Goal: Task Accomplishment & Management: Use online tool/utility

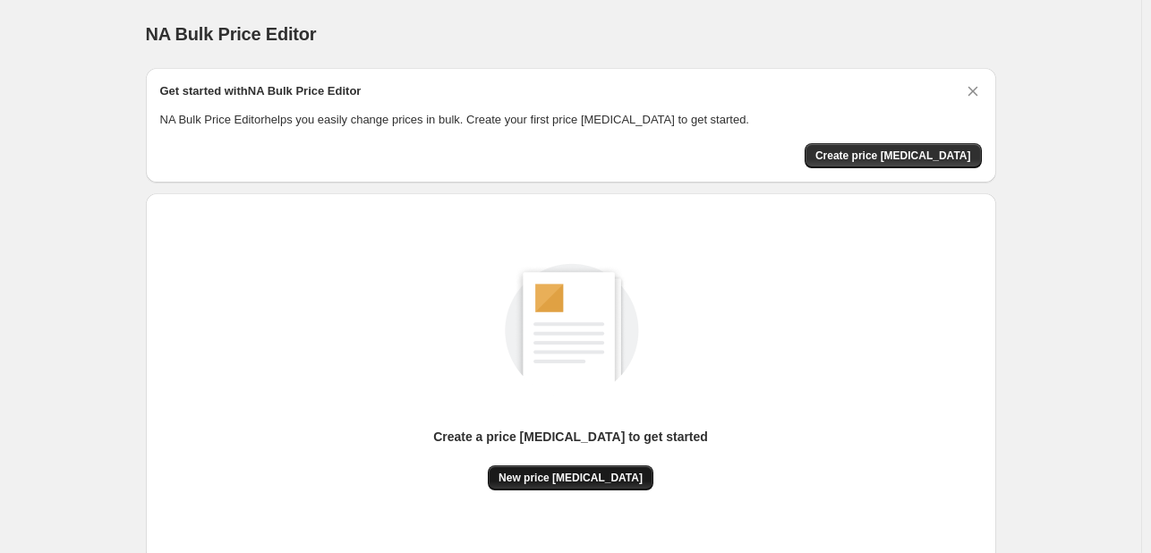
click at [559, 480] on span "New price [MEDICAL_DATA]" at bounding box center [571, 478] width 144 height 14
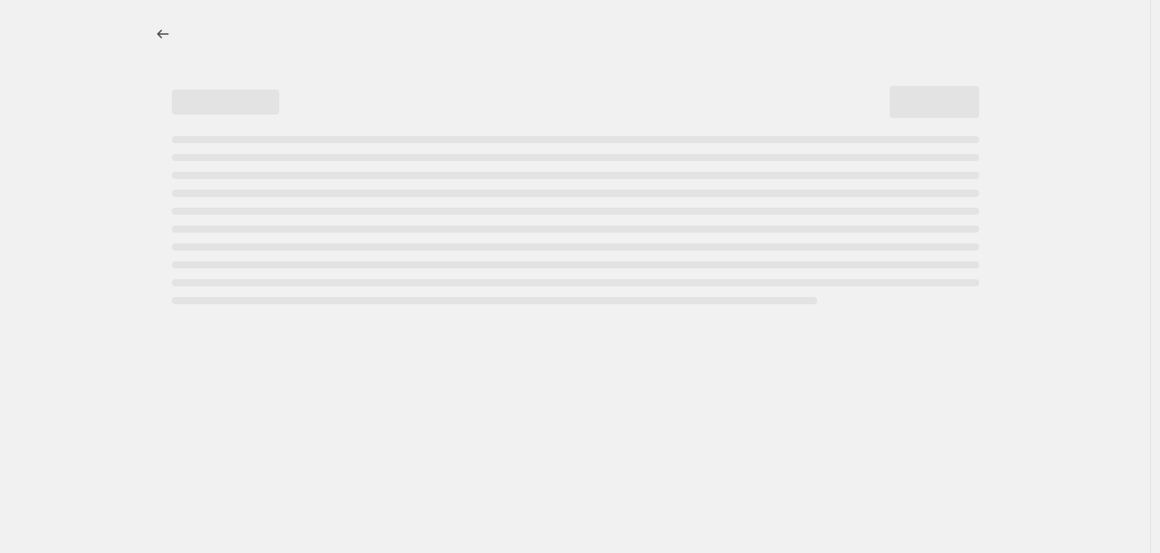
select select "percentage"
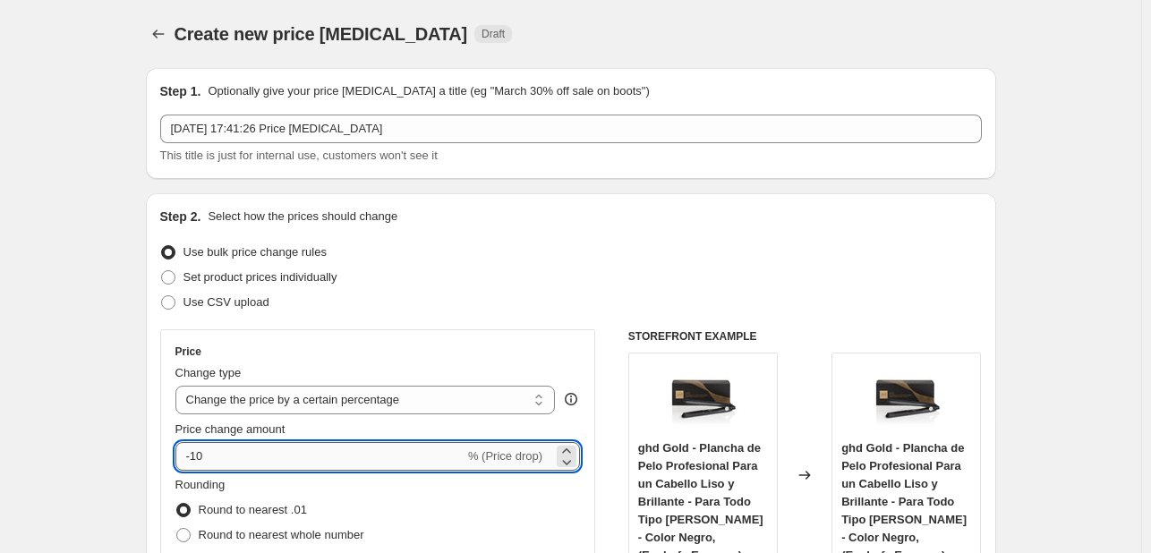
click at [283, 442] on input "-10" at bounding box center [319, 456] width 289 height 29
type input "-1"
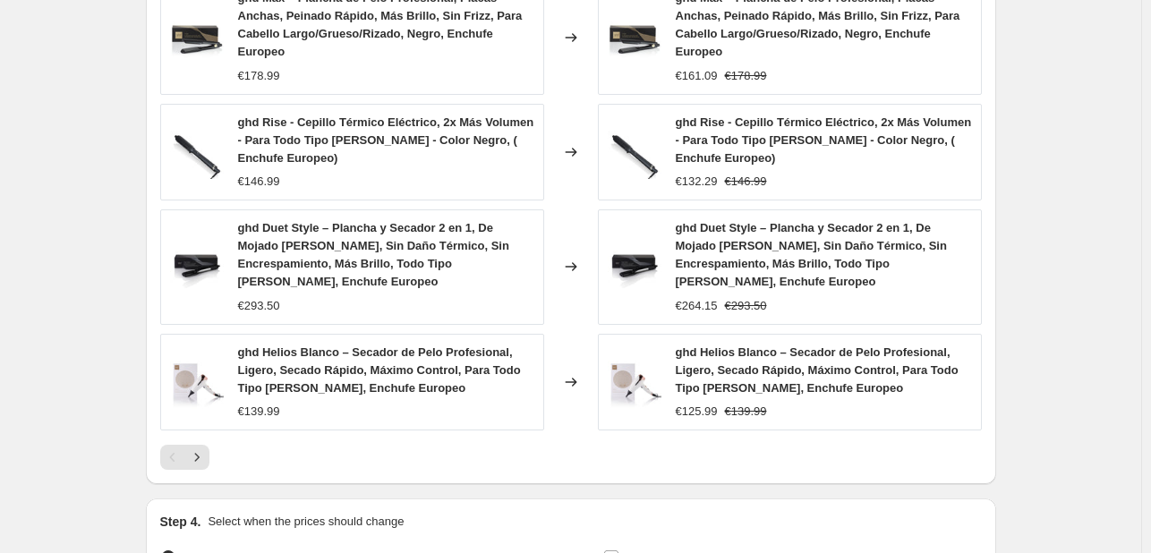
scroll to position [1371, 0]
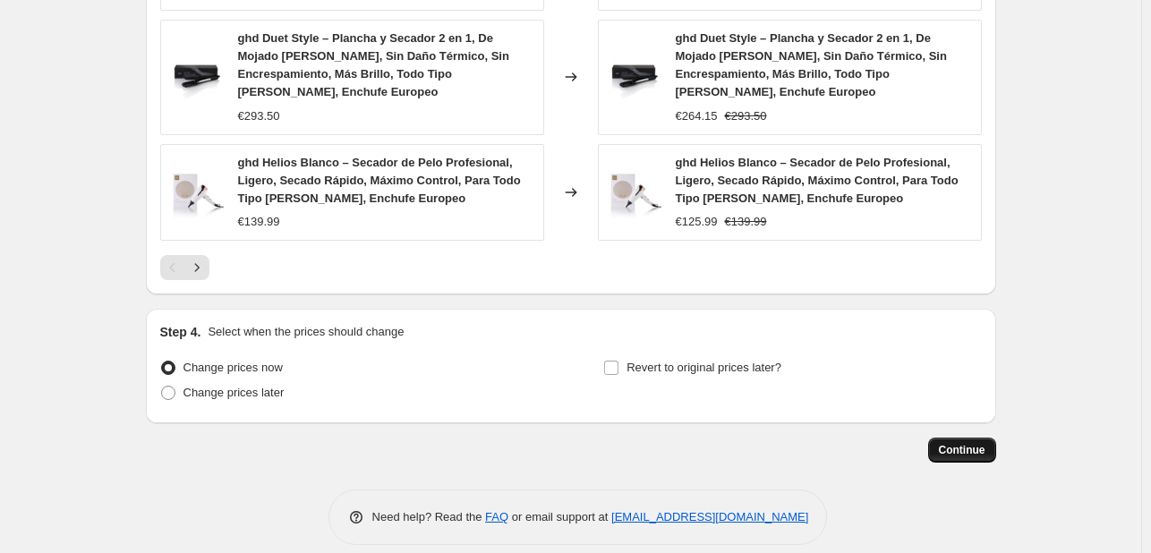
type input "-30"
click at [961, 443] on span "Continue" at bounding box center [962, 450] width 47 height 14
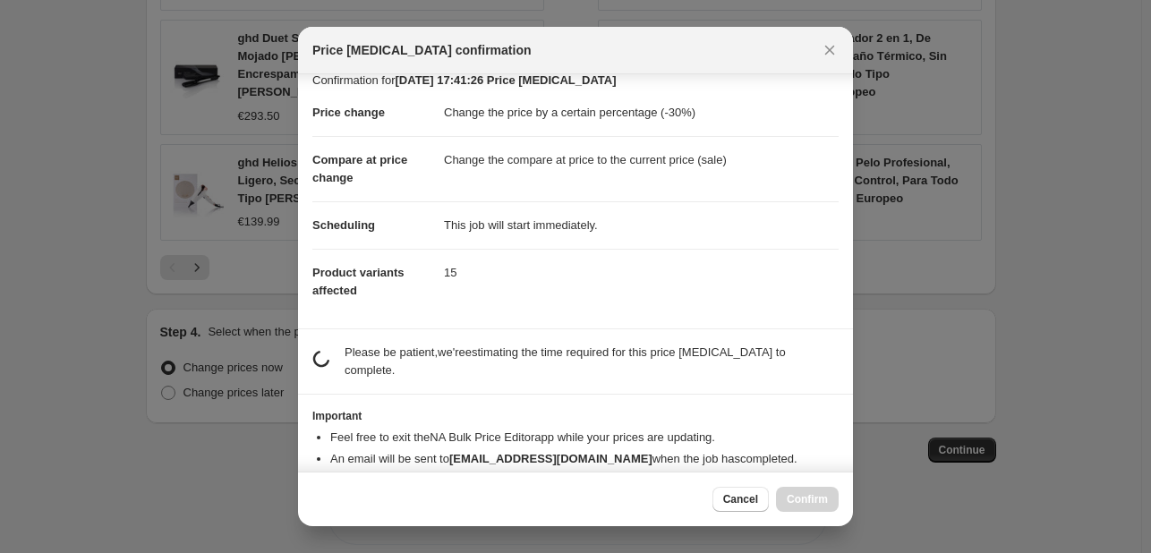
scroll to position [34, 0]
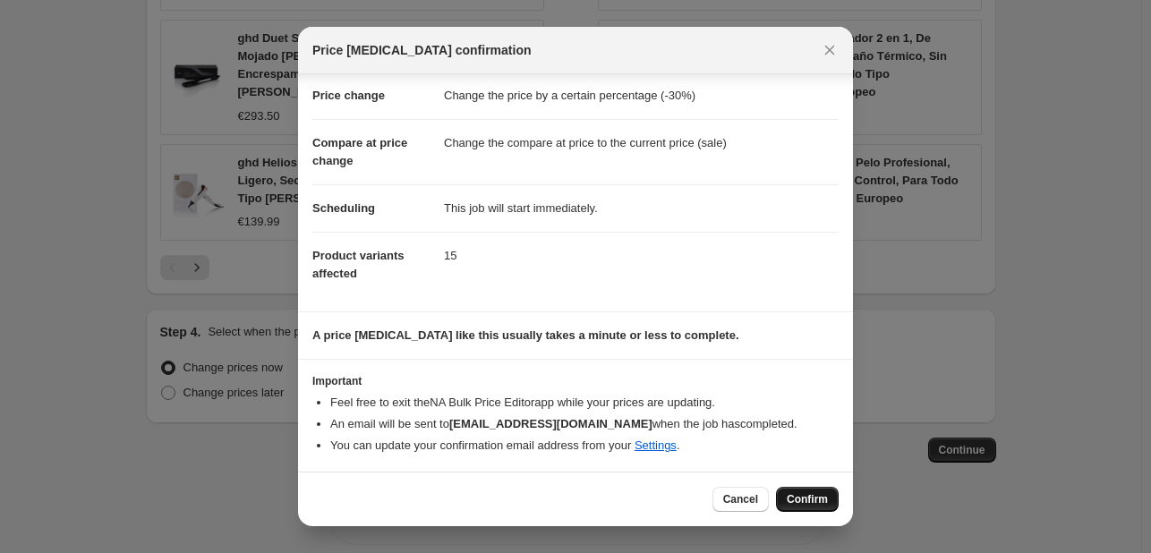
click at [806, 501] on span "Confirm" at bounding box center [807, 499] width 41 height 14
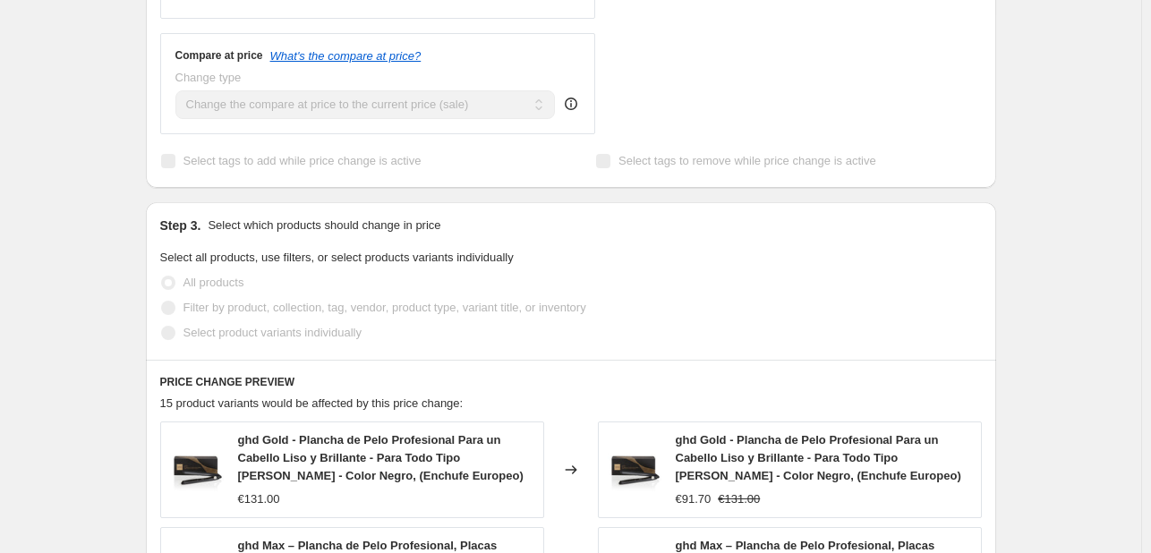
scroll to position [433, 0]
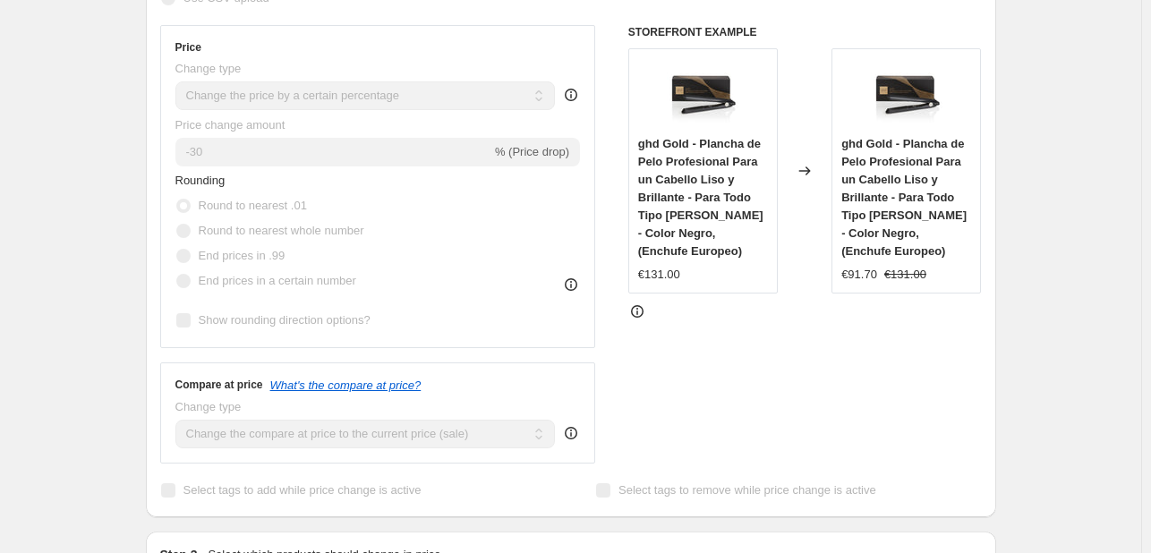
select select "percentage"
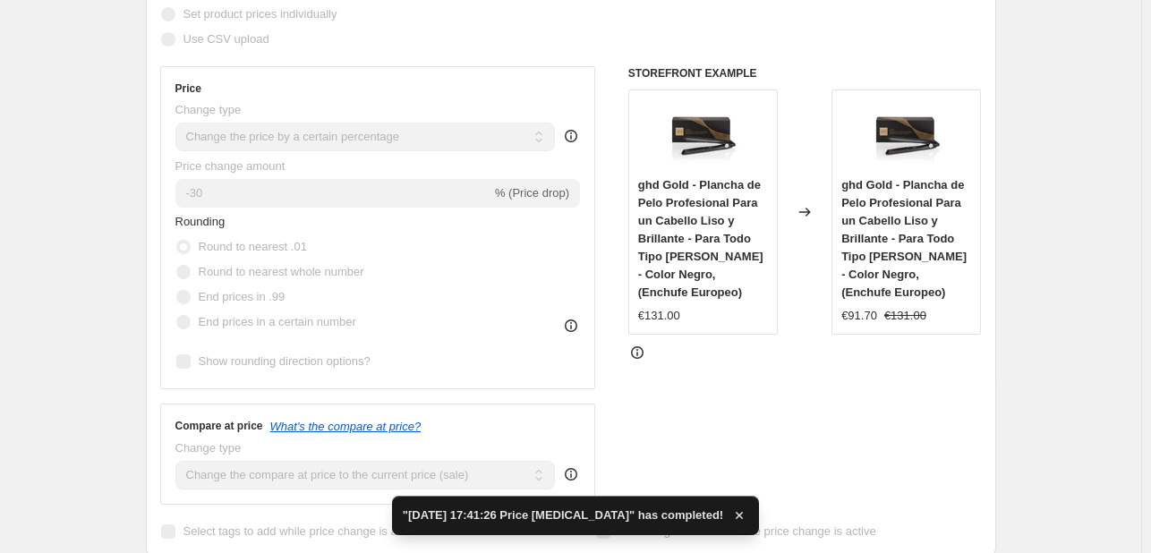
scroll to position [0, 0]
